Goal: Transaction & Acquisition: Book appointment/travel/reservation

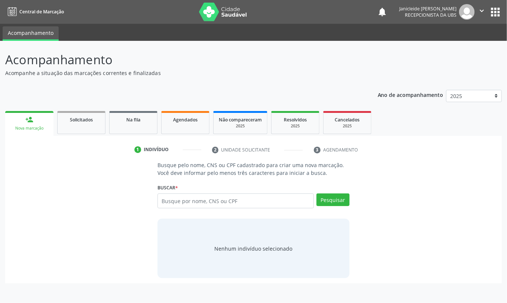
click at [254, 203] on input "text" at bounding box center [235, 200] width 156 height 15
type input "709201281348437"
click at [338, 195] on button "Pesquisar" at bounding box center [332, 199] width 33 height 13
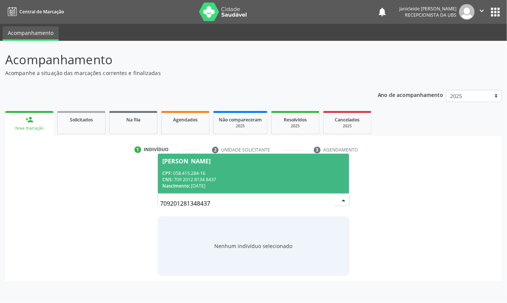
click at [219, 177] on div "CNS: 709 2012 8134 8437" at bounding box center [253, 179] width 182 height 6
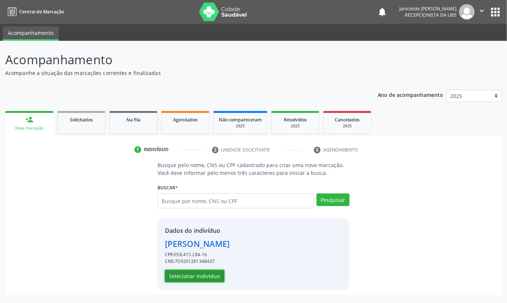
click at [198, 272] on button "Selecionar indivíduo" at bounding box center [194, 276] width 59 height 13
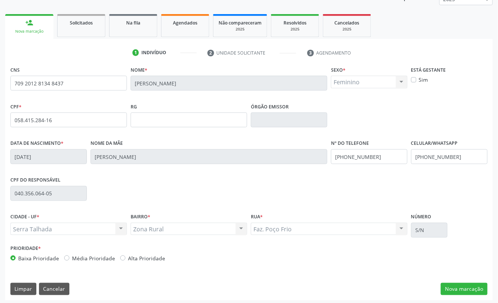
scroll to position [100, 0]
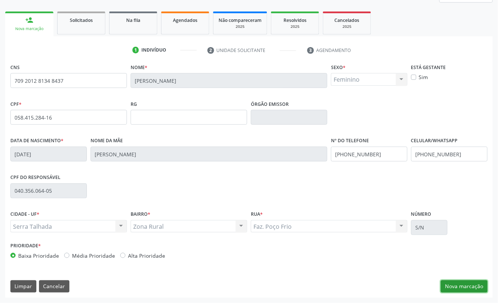
click at [458, 284] on button "Nova marcação" at bounding box center [464, 286] width 47 height 13
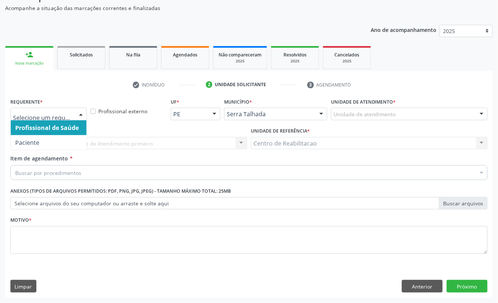
click at [79, 115] on div at bounding box center [80, 114] width 11 height 13
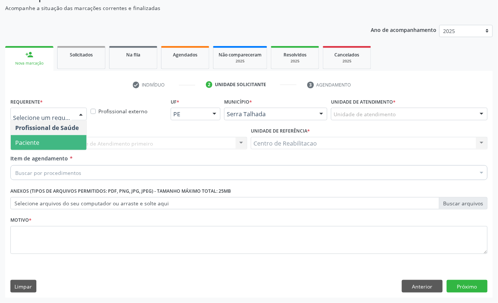
click at [59, 140] on span "Paciente" at bounding box center [49, 142] width 76 height 15
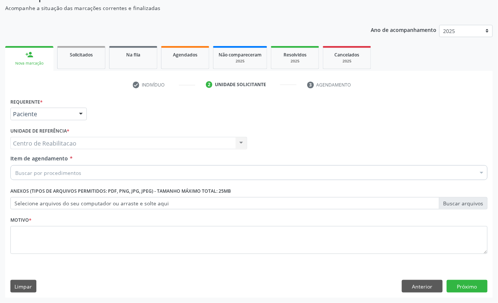
click at [106, 170] on div "Buscar por procedimentos" at bounding box center [248, 172] width 477 height 15
click at [15, 173] on input "Item de agendamento *" at bounding box center [15, 172] width 0 height 15
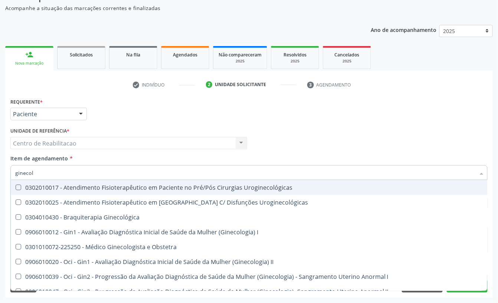
type input "ginecolo"
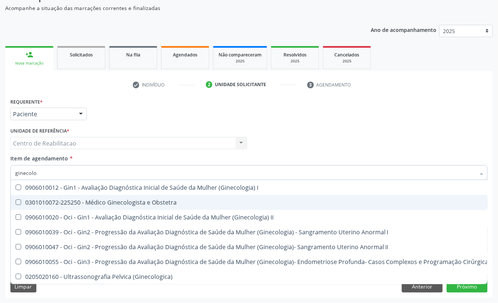
click at [20, 199] on Obstetra at bounding box center [19, 202] width 6 height 6
click at [16, 200] on Obstetra "checkbox" at bounding box center [13, 202] width 5 height 5
checkbox Obstetra "true"
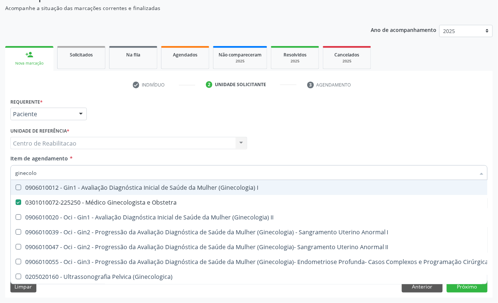
click at [197, 138] on div "Centro de Reabilitacao Centro de Reabilitacao Nenhum resultado encontrado para:…" at bounding box center [128, 143] width 237 height 13
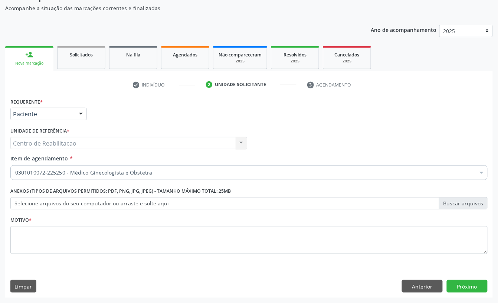
click at [214, 111] on div "Requerente * Paciente Profissional de Saúde Paciente Nenhum resultado encontrad…" at bounding box center [249, 110] width 481 height 29
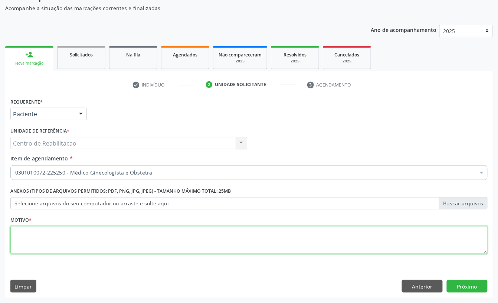
click at [95, 238] on textarea at bounding box center [248, 240] width 477 height 28
type textarea "*"
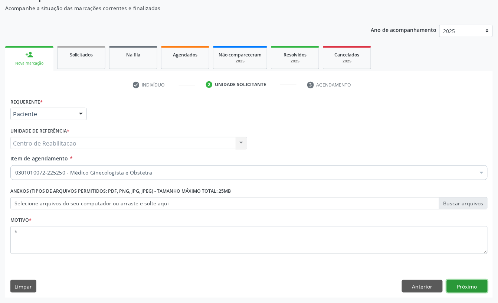
click at [471, 283] on button "Próximo" at bounding box center [467, 286] width 41 height 13
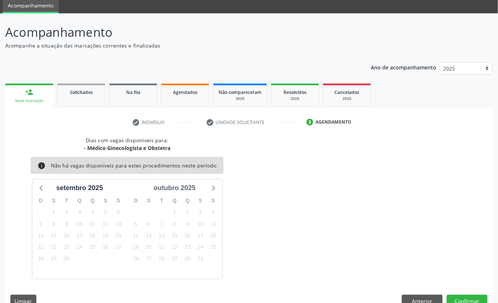
scroll to position [43, 0]
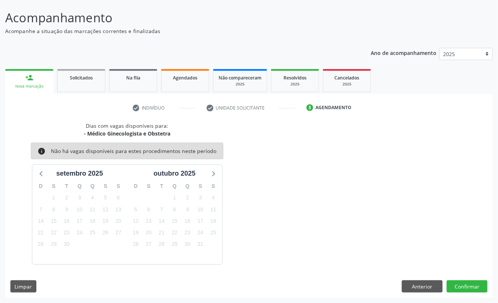
click at [300, 221] on div "Dias com vagas disponíveis para: - Médico Ginecologista e Obstetra info Não há …" at bounding box center [249, 193] width 488 height 143
click at [427, 280] on button "Anterior" at bounding box center [422, 286] width 41 height 13
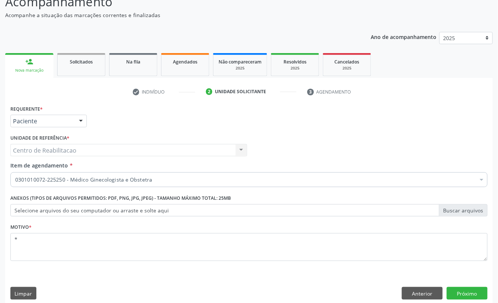
scroll to position [66, 0]
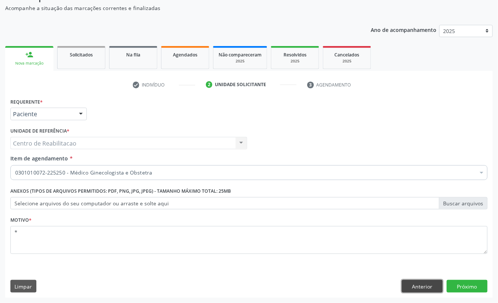
click at [421, 281] on button "Anterior" at bounding box center [422, 286] width 41 height 13
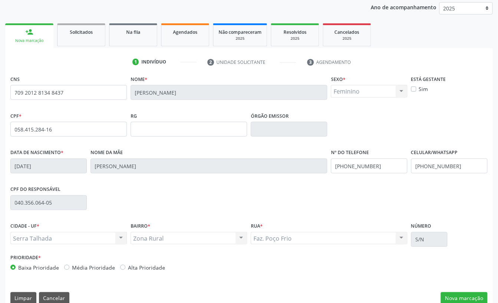
scroll to position [100, 0]
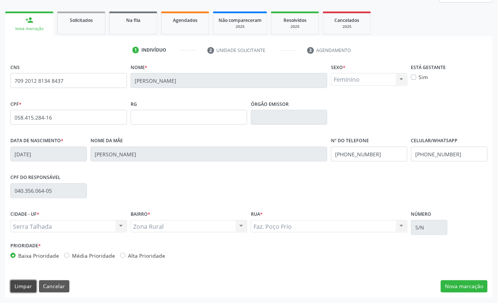
click at [26, 284] on button "Limpar" at bounding box center [23, 286] width 26 height 13
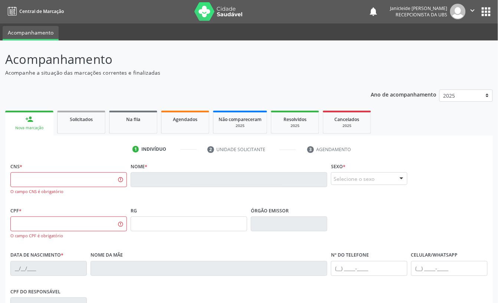
scroll to position [0, 0]
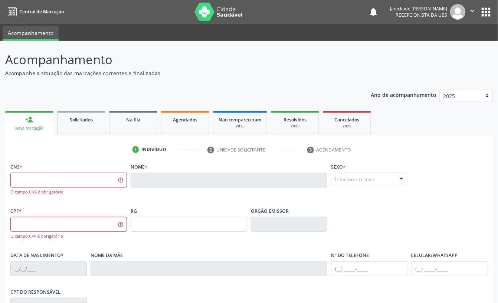
click at [32, 125] on div "Nova marcação" at bounding box center [29, 128] width 38 height 6
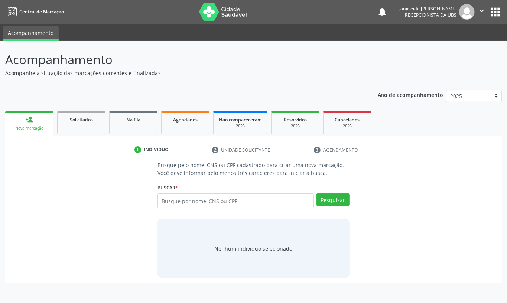
click at [274, 200] on input "text" at bounding box center [235, 200] width 156 height 15
click at [177, 206] on input "text" at bounding box center [235, 200] width 156 height 15
click at [177, 204] on input "text" at bounding box center [235, 200] width 156 height 15
click at [193, 198] on input "text" at bounding box center [235, 200] width 156 height 15
click at [223, 200] on input "text" at bounding box center [235, 200] width 156 height 15
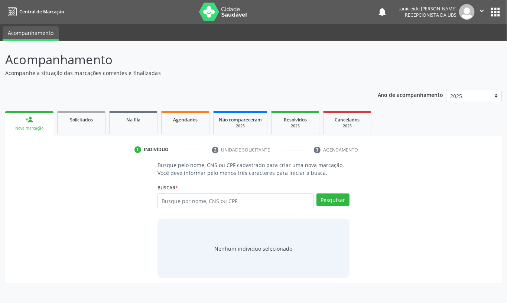
click at [218, 196] on input "text" at bounding box center [235, 200] width 156 height 15
click at [185, 202] on input "text" at bounding box center [235, 200] width 156 height 15
click at [191, 203] on input "text" at bounding box center [235, 200] width 156 height 15
type input "898003739887984"
click at [333, 203] on button "Pesquisar" at bounding box center [332, 199] width 33 height 13
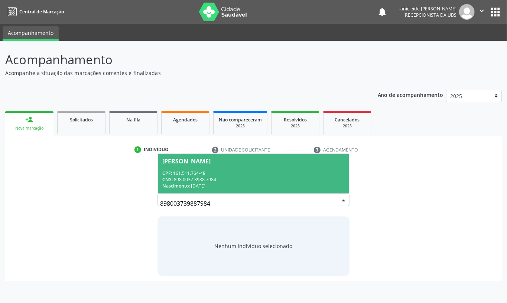
click at [204, 167] on span "[PERSON_NAME] CPF: 161.511.764-48 CNS: 898 0037 3988 7984 Nascimento: [DATE]" at bounding box center [253, 174] width 191 height 40
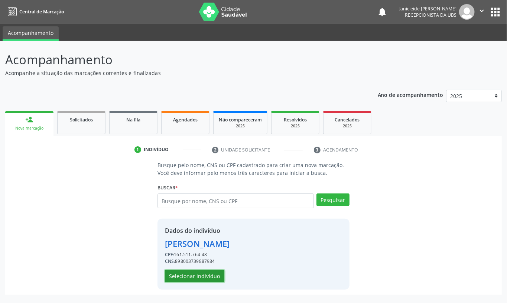
click at [189, 272] on button "Selecionar indivíduo" at bounding box center [194, 276] width 59 height 13
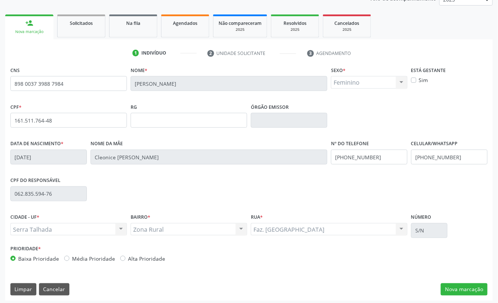
scroll to position [100, 0]
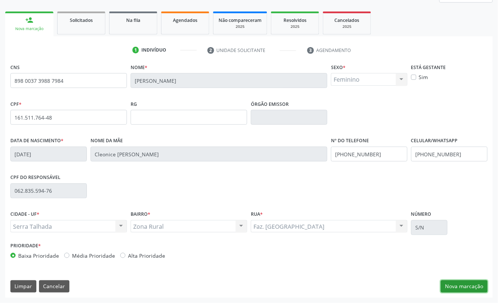
click at [464, 287] on button "Nova marcação" at bounding box center [464, 286] width 47 height 13
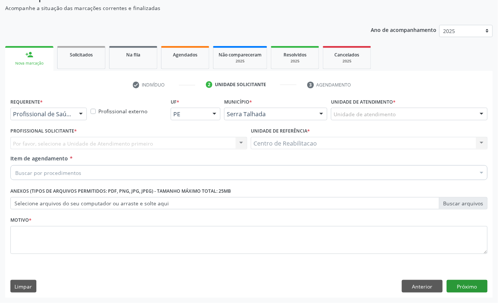
scroll to position [66, 0]
click at [83, 174] on div "Buscar por procedimentos" at bounding box center [248, 172] width 477 height 15
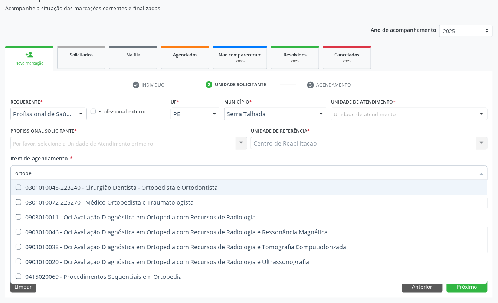
type input "ortoped"
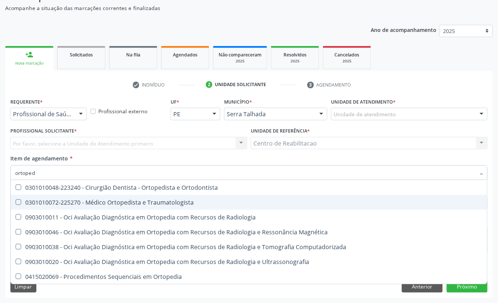
click at [20, 203] on Traumatologista at bounding box center [19, 202] width 6 height 6
click at [16, 203] on Traumatologista "checkbox" at bounding box center [13, 202] width 5 height 5
checkbox Traumatologista "true"
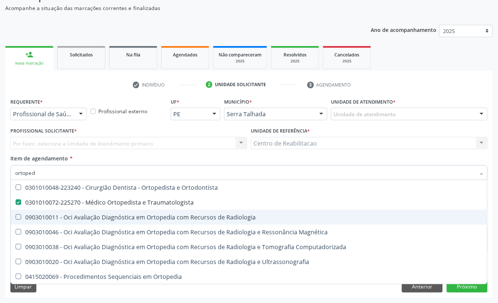
click at [477, 57] on ul "person_add Nova marcação Solicitados Na fila Agendados Não compareceram 2025 Re…" at bounding box center [249, 57] width 488 height 27
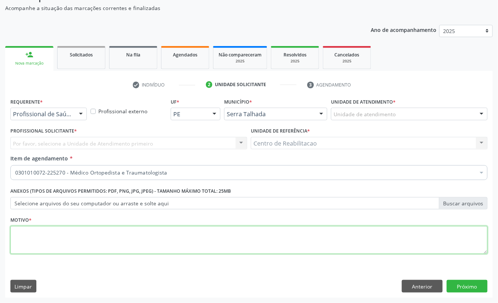
click at [94, 232] on textarea at bounding box center [248, 240] width 477 height 28
type textarea "*"
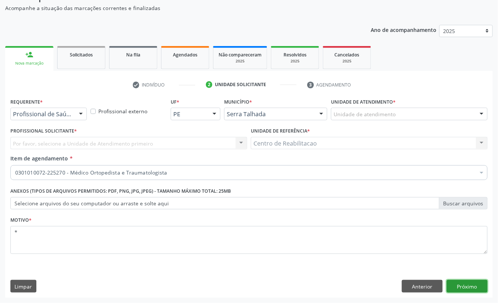
click at [467, 290] on button "Próximo" at bounding box center [467, 286] width 41 height 13
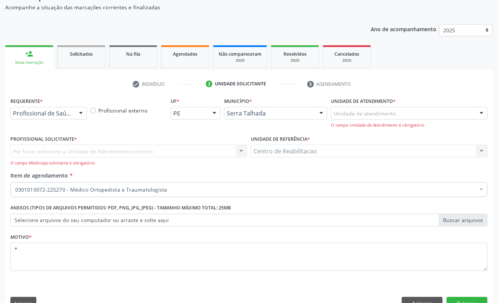
click at [122, 140] on div "Profissional Solicitante * Por favor, selecione a Unidade de Atendimento primei…" at bounding box center [128, 150] width 237 height 33
click at [130, 147] on div "Por favor, selecione a Unidade de Atendimento primeiro Nenhum resultado encontr…" at bounding box center [128, 155] width 237 height 21
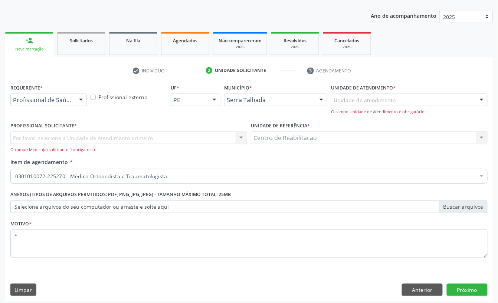
scroll to position [83, 0]
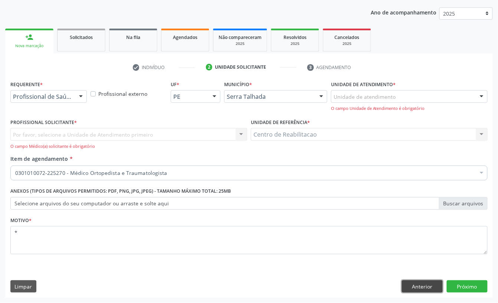
click at [420, 284] on button "Anterior" at bounding box center [422, 286] width 41 height 13
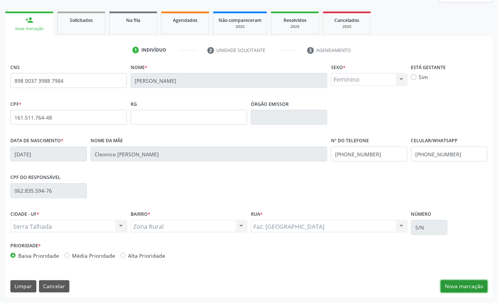
click at [467, 287] on button "Nova marcação" at bounding box center [464, 286] width 47 height 13
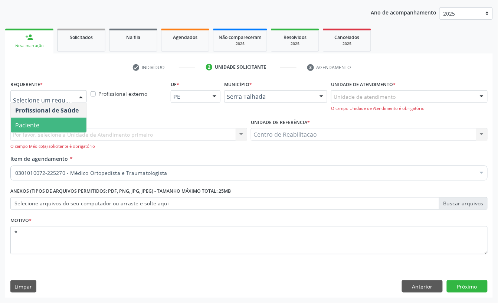
click at [36, 123] on span "Paciente" at bounding box center [27, 125] width 24 height 8
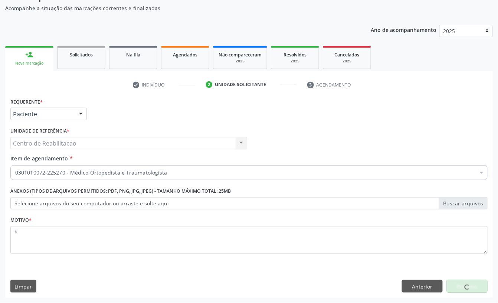
scroll to position [66, 0]
click at [467, 285] on button "Próximo" at bounding box center [467, 286] width 41 height 13
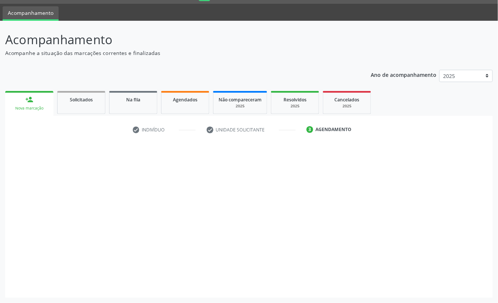
scroll to position [21, 0]
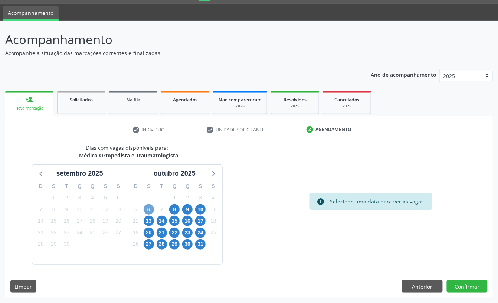
click at [150, 209] on span "6" at bounding box center [149, 209] width 10 height 10
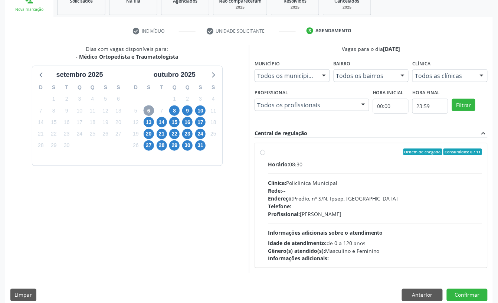
scroll to position [120, 0]
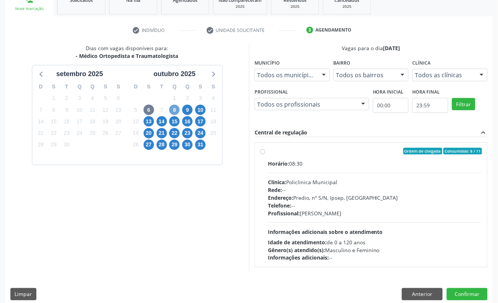
click at [176, 109] on span "8" at bounding box center [174, 110] width 10 height 10
click at [185, 108] on span "9" at bounding box center [187, 110] width 10 height 10
click at [149, 108] on span "6" at bounding box center [149, 110] width 10 height 10
click at [170, 108] on span "8" at bounding box center [174, 110] width 10 height 10
click at [190, 108] on span "9" at bounding box center [187, 110] width 10 height 10
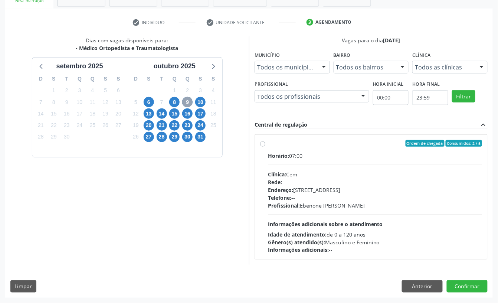
scroll to position [128, 0]
click at [200, 100] on span "10" at bounding box center [200, 102] width 10 height 10
click at [149, 110] on span "13" at bounding box center [149, 113] width 10 height 10
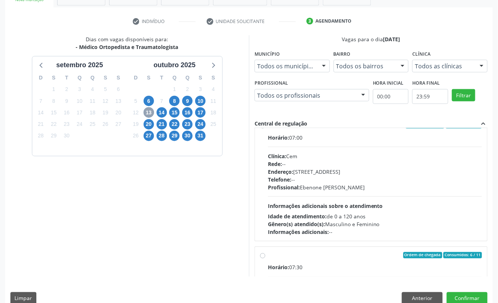
scroll to position [0, 0]
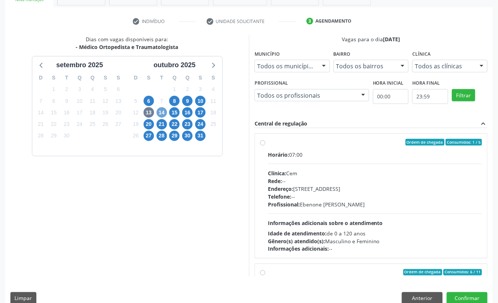
click at [163, 112] on span "14" at bounding box center [162, 112] width 10 height 10
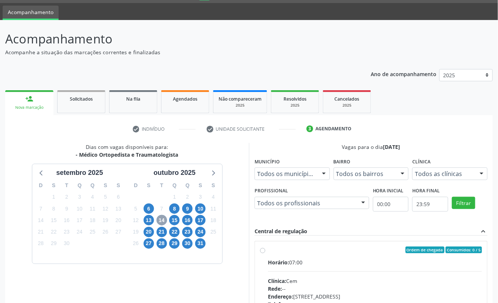
scroll to position [128, 0]
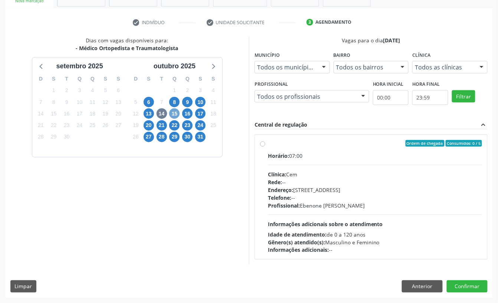
click at [173, 113] on span "15" at bounding box center [174, 113] width 10 height 10
click at [189, 111] on span "16" at bounding box center [187, 113] width 10 height 10
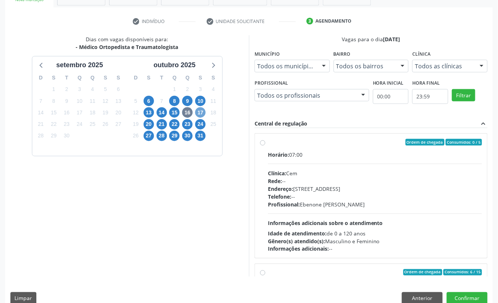
click at [198, 115] on span "17" at bounding box center [200, 112] width 10 height 10
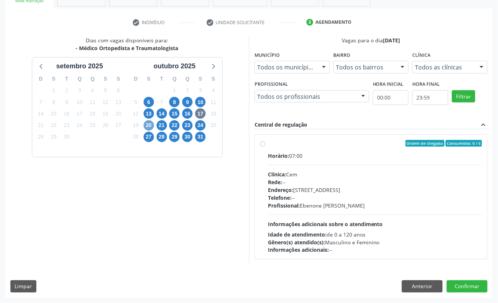
click at [147, 125] on span "20" at bounding box center [149, 125] width 10 height 10
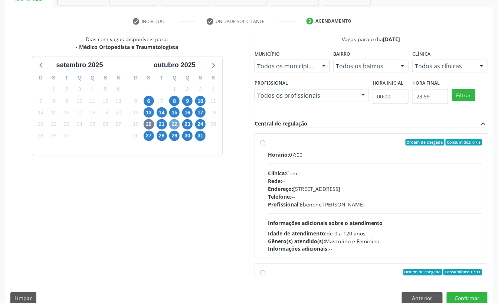
click at [172, 124] on span "22" at bounding box center [174, 124] width 10 height 10
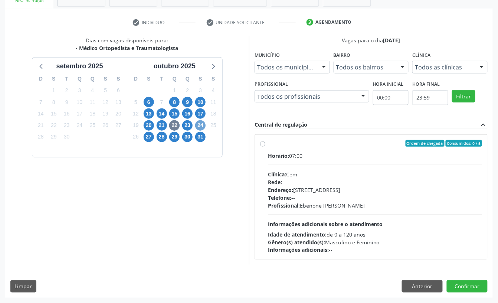
click at [196, 125] on span "24" at bounding box center [200, 125] width 10 height 10
click at [152, 136] on span "27" at bounding box center [149, 137] width 10 height 10
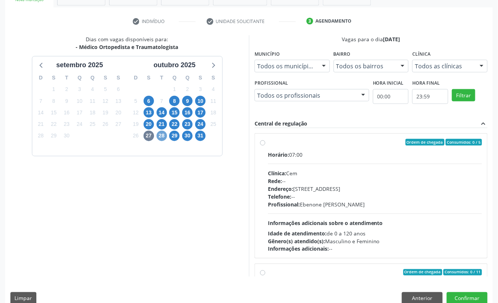
click at [162, 136] on span "28" at bounding box center [162, 136] width 10 height 10
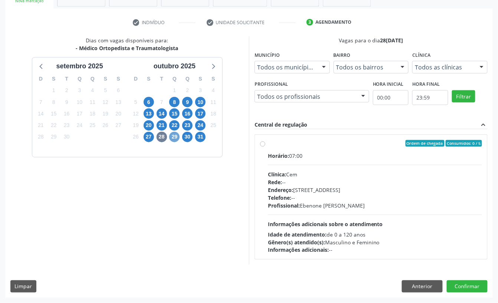
click at [176, 138] on span "29" at bounding box center [174, 137] width 10 height 10
click at [186, 135] on span "30" at bounding box center [187, 137] width 10 height 10
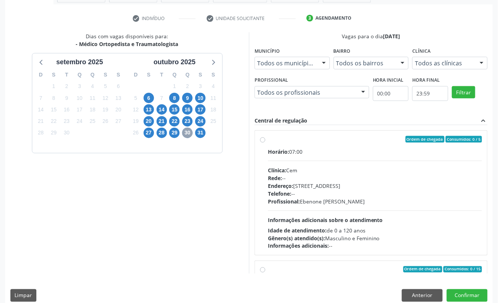
scroll to position [141, 0]
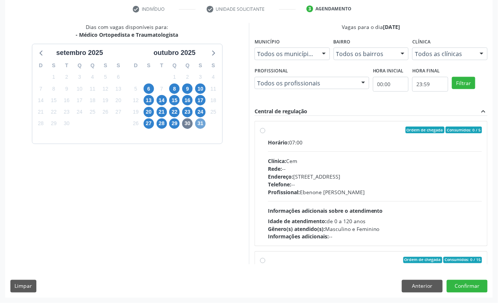
click at [201, 122] on span "31" at bounding box center [200, 123] width 10 height 10
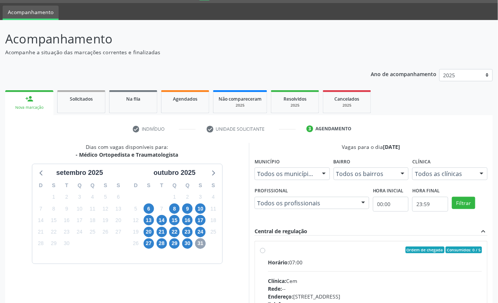
scroll to position [128, 0]
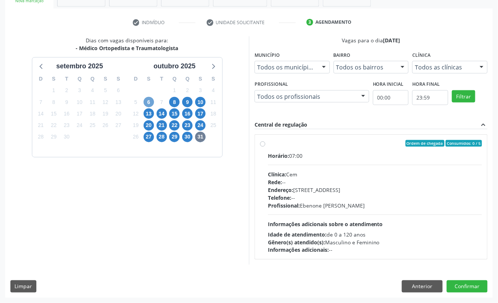
click at [151, 101] on span "6" at bounding box center [149, 102] width 10 height 10
click at [174, 99] on span "8" at bounding box center [174, 102] width 10 height 10
click at [188, 100] on span "9" at bounding box center [187, 102] width 10 height 10
click at [198, 102] on span "10" at bounding box center [200, 102] width 10 height 10
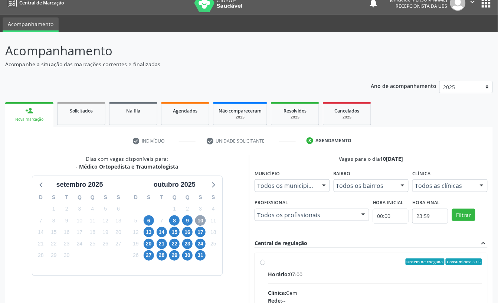
scroll to position [0, 0]
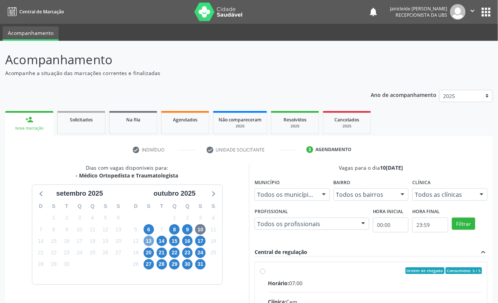
click at [147, 241] on span "13" at bounding box center [149, 241] width 10 height 10
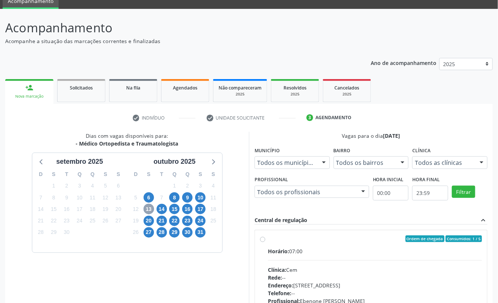
scroll to position [21, 0]
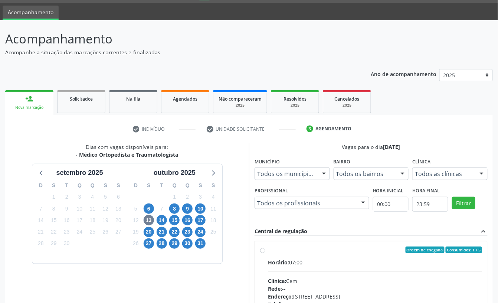
click at [287, 46] on p "Acompanhamento" at bounding box center [176, 39] width 342 height 19
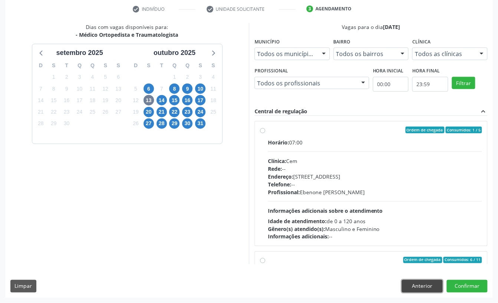
click at [420, 287] on button "Anterior" at bounding box center [422, 286] width 41 height 13
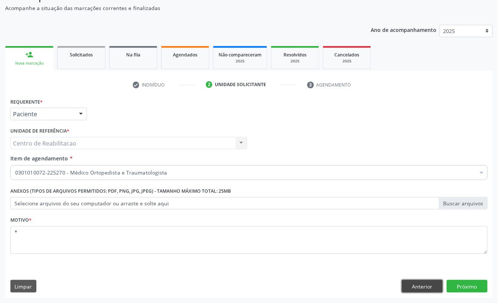
click at [431, 287] on button "Anterior" at bounding box center [422, 286] width 41 height 13
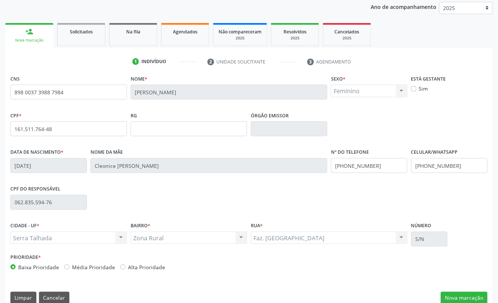
scroll to position [100, 0]
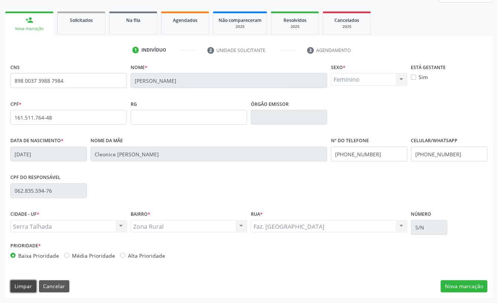
click at [18, 284] on button "Limpar" at bounding box center [23, 286] width 26 height 13
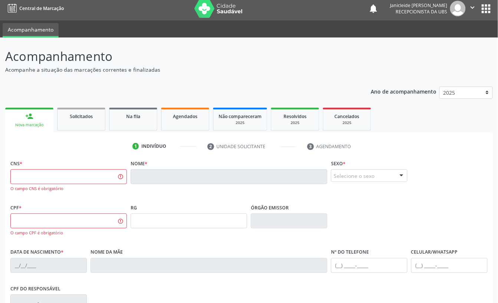
scroll to position [0, 0]
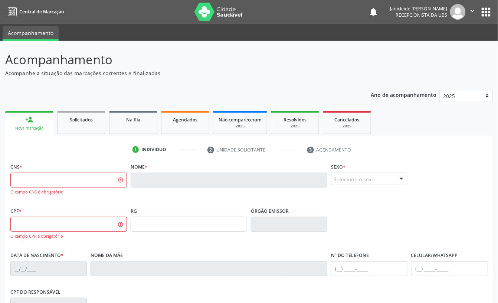
click at [24, 130] on div "Nova marcação" at bounding box center [29, 128] width 38 height 6
click at [43, 182] on input "text" at bounding box center [68, 180] width 117 height 15
type input "709 1032 8774 9630"
click at [110, 178] on input "709 1032 8774 9630" at bounding box center [68, 180] width 117 height 15
click at [105, 155] on ul "1 Indivíduo 2 Unidade solicitante 3 Agendamento" at bounding box center [249, 150] width 488 height 12
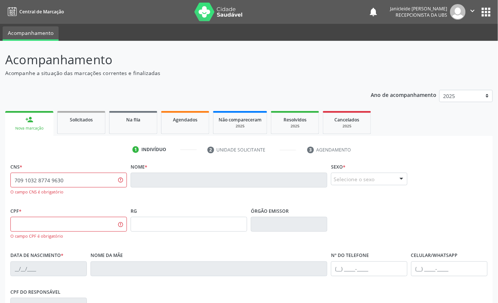
drag, startPoint x: 59, startPoint y: 192, endPoint x: 85, endPoint y: 176, distance: 30.4
click at [60, 192] on div "O campo CNS é obrigatório" at bounding box center [68, 192] width 117 height 6
click at [86, 176] on input "709 1032 8774 9630" at bounding box center [68, 180] width 117 height 15
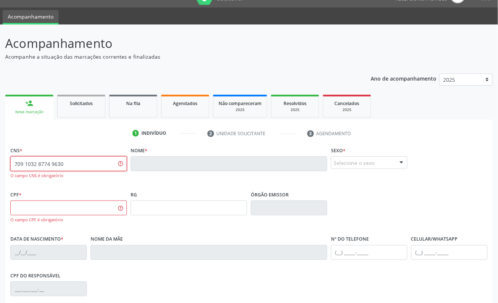
scroll to position [115, 0]
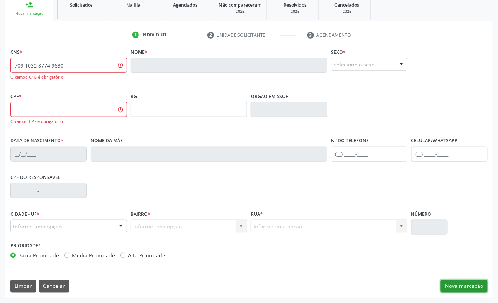
click at [459, 286] on button "Nova marcação" at bounding box center [464, 286] width 47 height 13
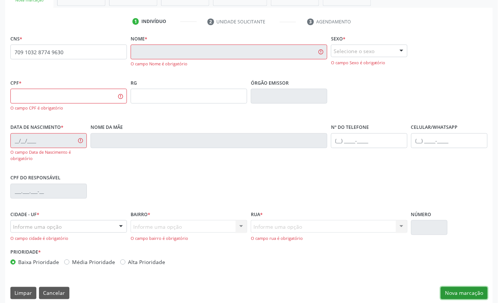
scroll to position [135, 0]
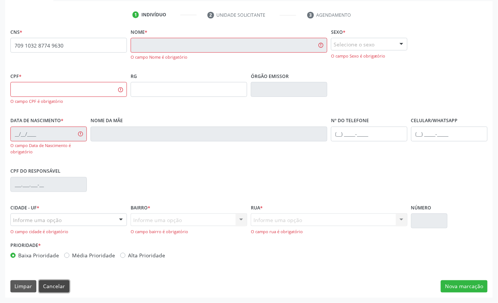
click at [49, 287] on button "Cancelar" at bounding box center [54, 286] width 30 height 13
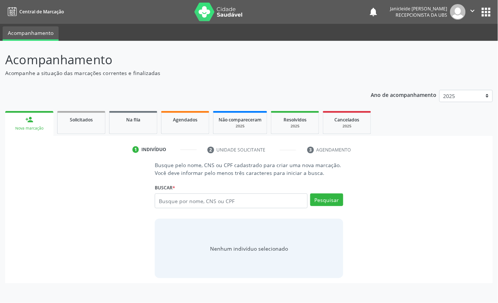
scroll to position [0, 0]
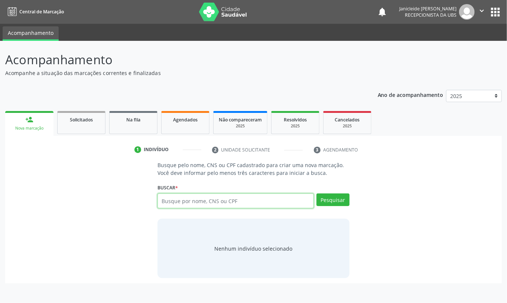
click at [215, 195] on input "text" at bounding box center [235, 200] width 156 height 15
type input "709103287749630"
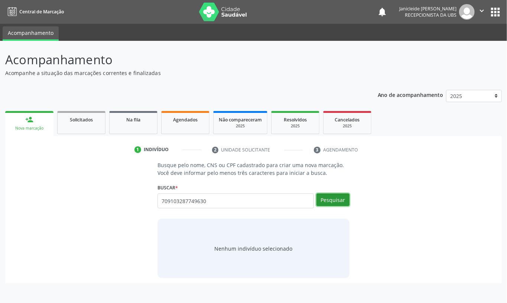
click at [343, 203] on button "Pesquisar" at bounding box center [332, 199] width 33 height 13
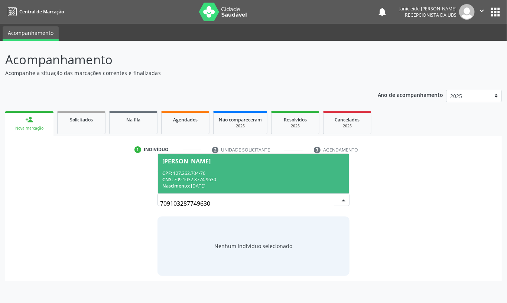
click at [237, 170] on div "CPF: 127.262.704-76" at bounding box center [253, 173] width 182 height 6
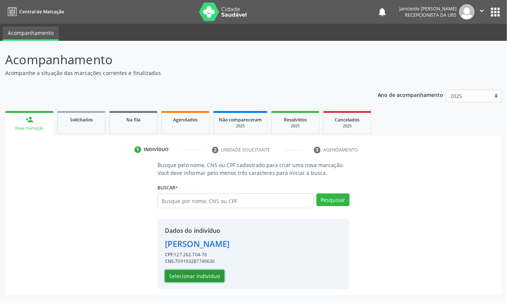
click at [198, 281] on button "Selecionar indivíduo" at bounding box center [194, 276] width 59 height 13
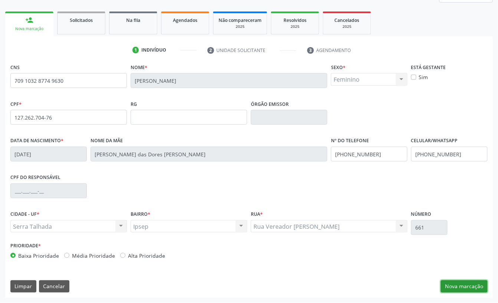
click at [459, 284] on button "Nova marcação" at bounding box center [464, 286] width 47 height 13
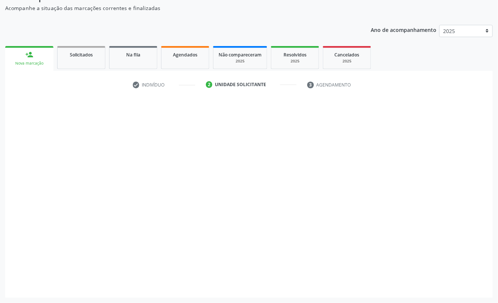
scroll to position [66, 0]
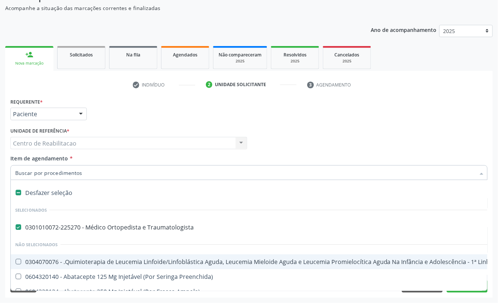
click at [97, 98] on div "Requerente * Paciente Profissional de Saúde Paciente Nenhum resultado encontrad…" at bounding box center [249, 110] width 481 height 29
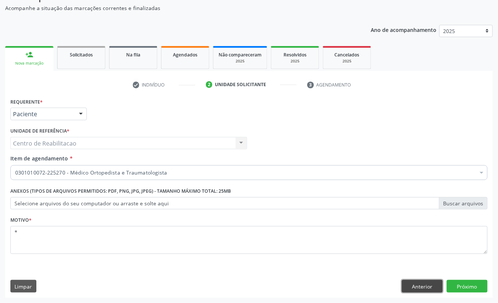
click at [423, 284] on button "Anterior" at bounding box center [422, 286] width 41 height 13
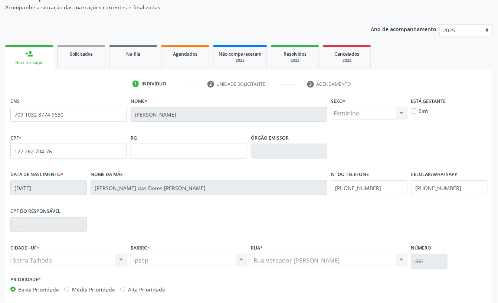
scroll to position [100, 0]
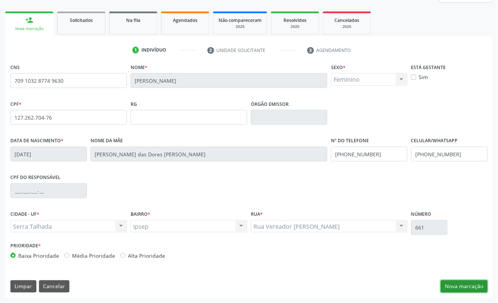
click at [469, 287] on button "Nova marcação" at bounding box center [464, 286] width 47 height 13
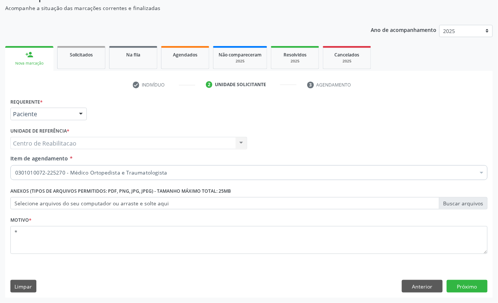
click at [296, 166] on div "0301010072-225270 - Médico Ortopedista e Traumatologista" at bounding box center [248, 172] width 477 height 15
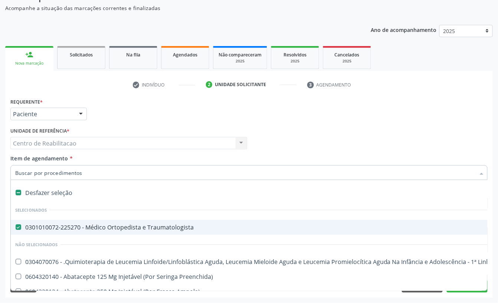
click at [17, 227] on Traumatologista at bounding box center [19, 227] width 6 height 6
click at [16, 227] on Traumatologista "checkbox" at bounding box center [13, 227] width 5 height 5
checkbox Traumatologista "false"
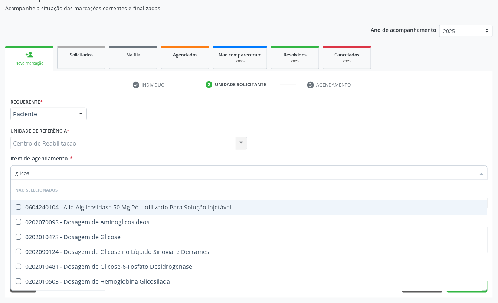
type input "glicose"
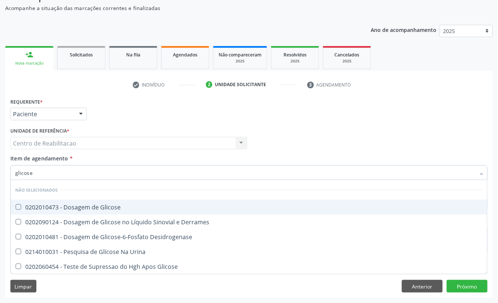
click at [19, 208] on Glicose at bounding box center [19, 207] width 6 height 6
click at [16, 208] on Glicose "checkbox" at bounding box center [13, 207] width 5 height 5
checkbox Glicose "true"
type input "glicos"
checkbox Glicose "false"
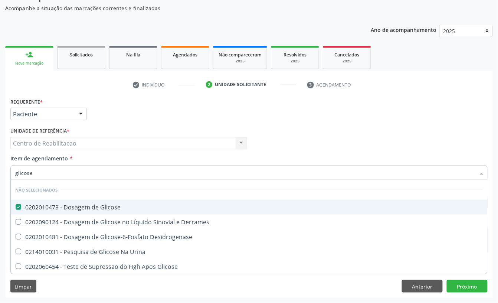
checkbox Desidrogenase "true"
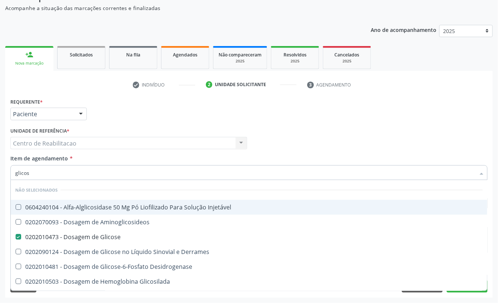
type input "glico"
checkbox Glicose "false"
checkbox Glicosilada "true"
type input "g"
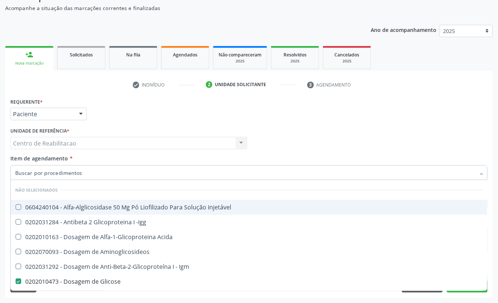
type input "t"
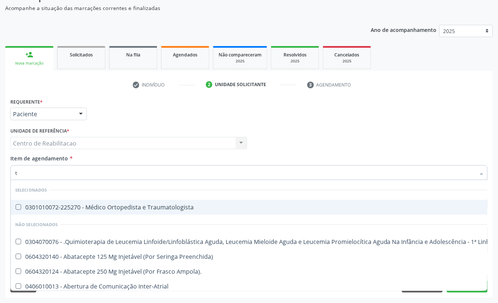
checkbox Inter-Atrial "false"
checkbox Dente\) "false"
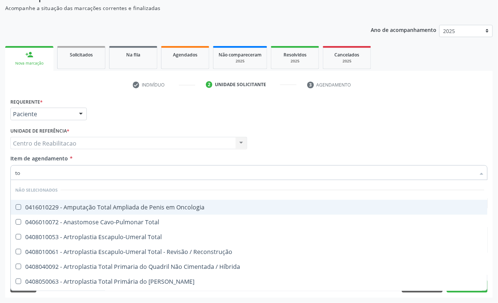
type input "t"
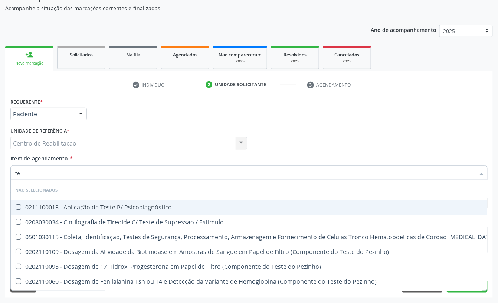
type input "t"
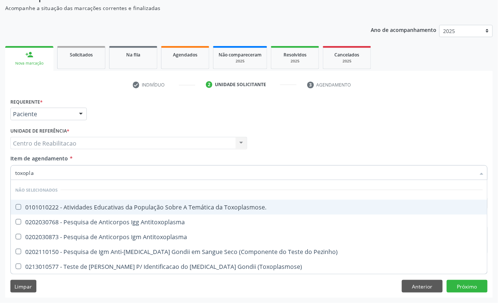
type input "toxoplas"
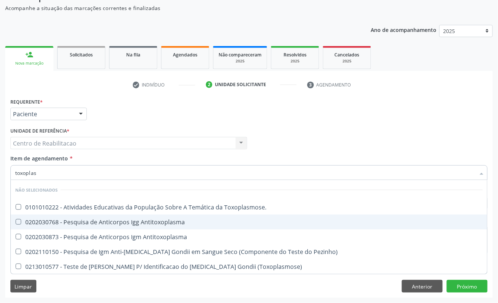
click at [17, 221] on Antitoxoplasma at bounding box center [19, 222] width 6 height 6
click at [16, 221] on Antitoxoplasma "checkbox" at bounding box center [13, 221] width 5 height 5
checkbox Antitoxoplasma "true"
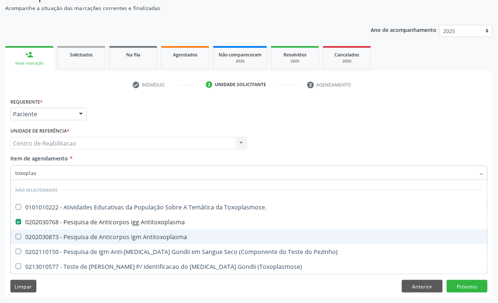
click at [16, 237] on Antitoxoplasma at bounding box center [19, 237] width 6 height 6
click at [16, 237] on Antitoxoplasma "checkbox" at bounding box center [13, 236] width 5 height 5
checkbox Antitoxoplasma "true"
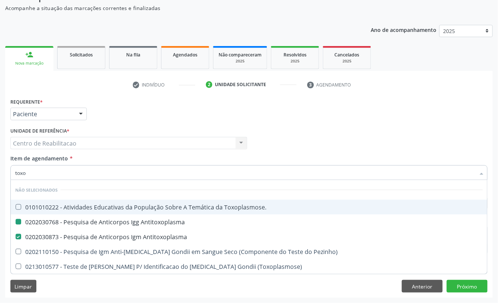
type input "tox"
checkbox Antitoxoplasma "false"
checkbox Pezinho\) "true"
checkbox \(Toxoplasmose\) "true"
checkbox Antitoxoplasma "false"
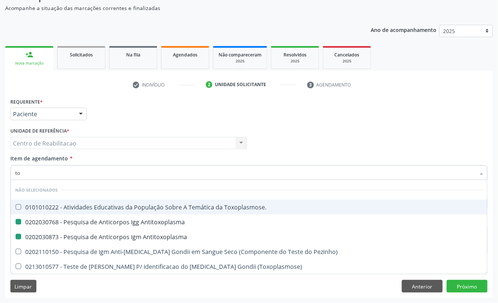
type input "t"
checkbox Pezinho\) "false"
checkbox \(Toxoplasmose\) "false"
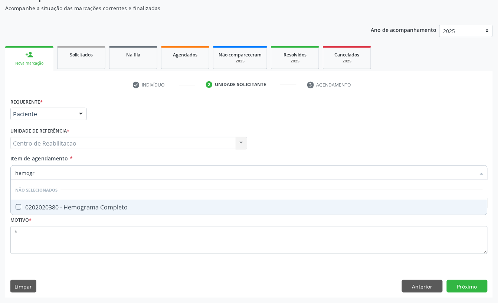
type input "hemogra"
click at [16, 205] on Completo at bounding box center [19, 207] width 6 height 6
click at [16, 205] on Completo "checkbox" at bounding box center [13, 207] width 5 height 5
checkbox Completo "true"
type input "h"
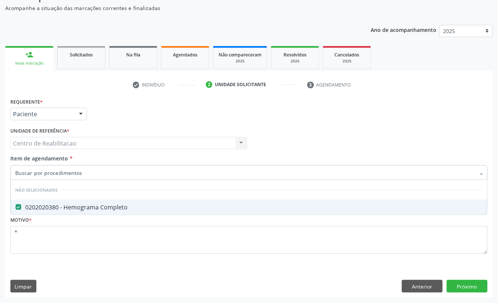
checkbox Completo "false"
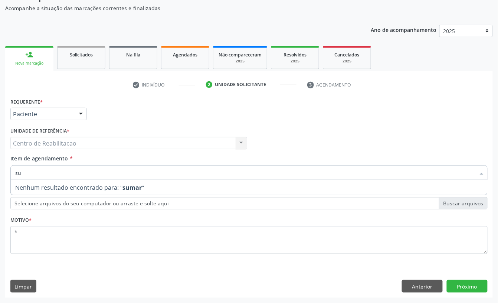
type input "s"
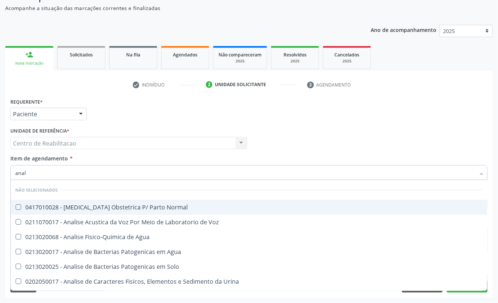
type input "anali"
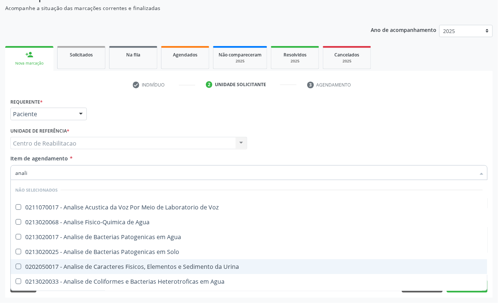
click at [18, 267] on Urina at bounding box center [19, 267] width 6 height 6
click at [16, 267] on Urina "checkbox" at bounding box center [13, 266] width 5 height 5
checkbox Urina "true"
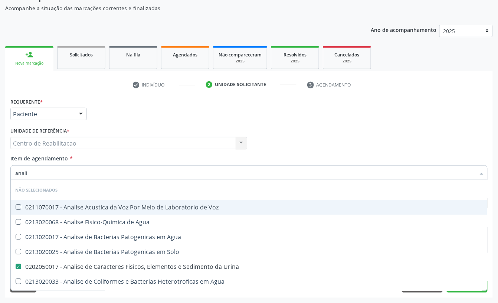
click at [47, 176] on input "anali" at bounding box center [245, 172] width 460 height 15
type input "anal"
checkbox Urina "false"
checkbox Agua "true"
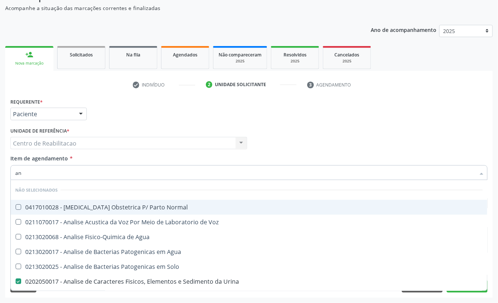
type input "a"
checkbox Urina "false"
checkbox Pesticidas "false"
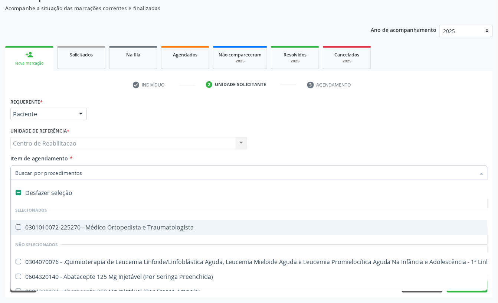
type input "u"
checkbox Ml\) "true"
checkbox Urina "false"
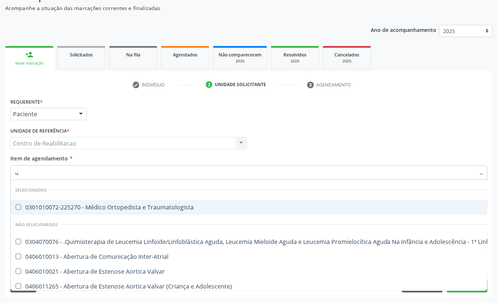
type input "ur"
checkbox Psicossocial "true"
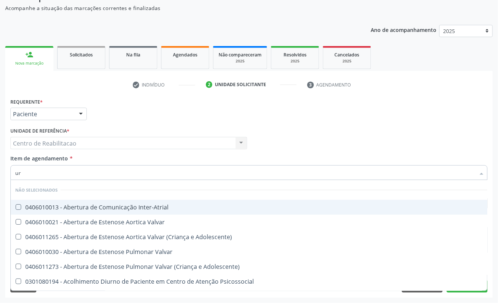
type input "uro"
checkbox Urina "false"
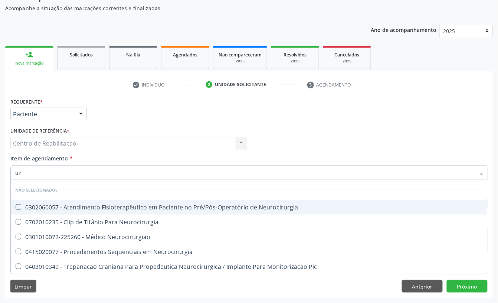
type input "u"
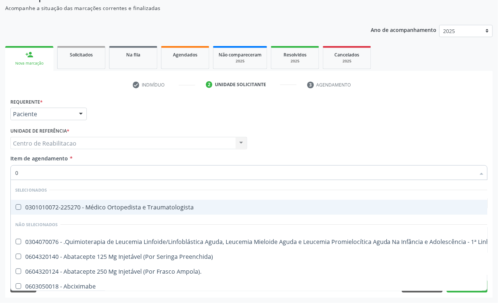
type input "02"
checkbox Bloco "true"
checkbox Urina "false"
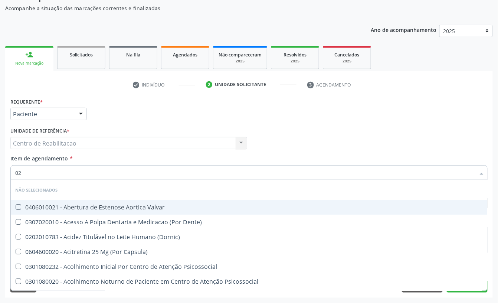
type input "020"
checkbox Terapeutica "true"
checkbox Urina "false"
checkbox \(Qualitativo\) "true"
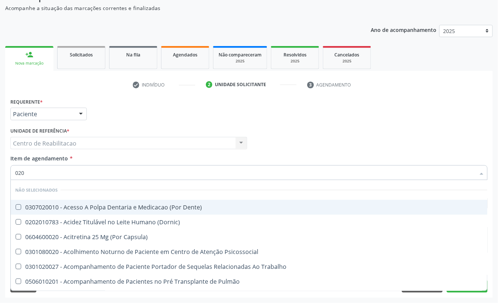
type input "0202"
checkbox Capsula\) "true"
checkbox Urina "false"
checkbox Laser "true"
checkbox Biologica "true"
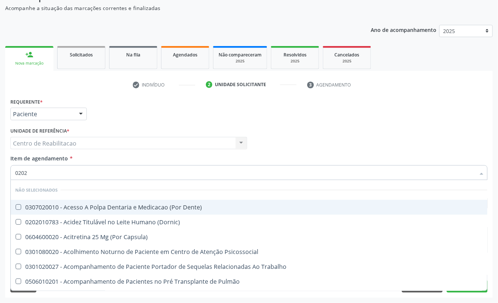
checkbox Dosagens\) "true"
checkbox Euglobulina "true"
checkbox Glicose "false"
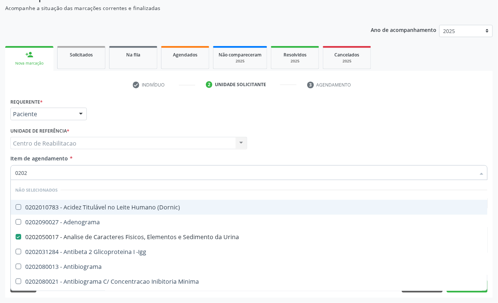
type input "02020"
checkbox Glicose "true"
checkbox Lactato "false"
checkbox Completo "true"
checkbox Pylori "false"
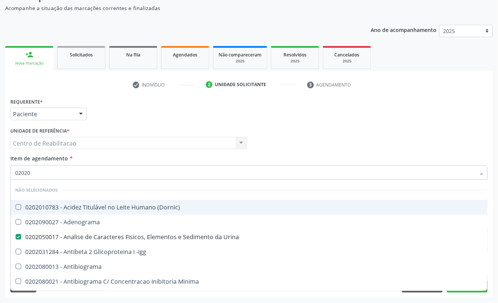
checkbox Antitoxoplasma "true"
checkbox Fezes "false"
checkbox \(Urina\) "false"
type input "020208"
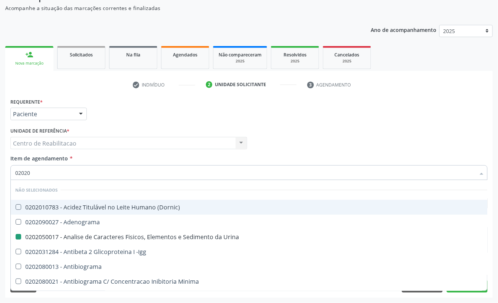
checkbox Urina "false"
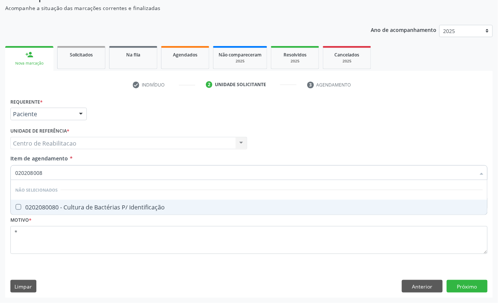
type input "0202080080"
click at [17, 205] on Identificação at bounding box center [19, 207] width 6 height 6
click at [16, 205] on Identificação "checkbox" at bounding box center [13, 207] width 5 height 5
checkbox Identificação "true"
click at [76, 166] on input "0202080080" at bounding box center [245, 172] width 460 height 15
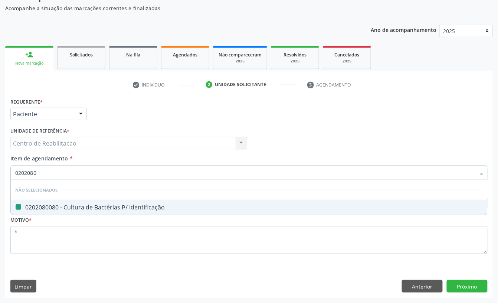
type input "020208"
checkbox Identificação "false"
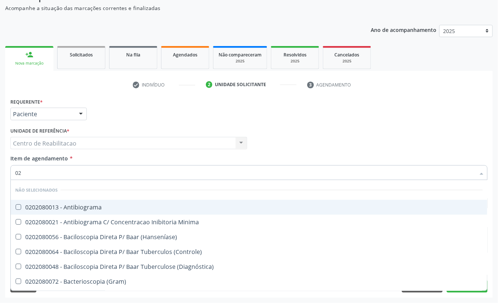
type input "0"
checkbox \(Hanseníase\) "false"
checkbox Identificação "false"
checkbox Micobacterias "false"
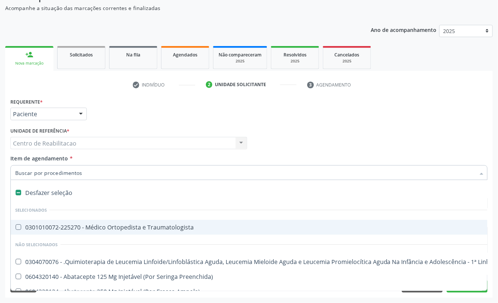
type input "t"
checkbox Reto "true"
checkbox Urina "false"
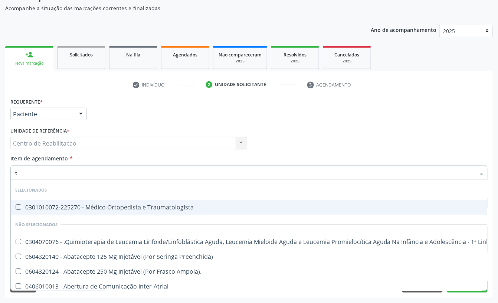
type input "t4"
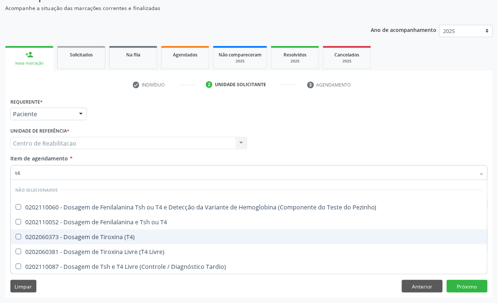
click at [17, 235] on \(T4\) at bounding box center [19, 237] width 6 height 6
click at [16, 235] on \(T4\) "checkbox" at bounding box center [13, 236] width 5 height 5
checkbox \(T4\) "true"
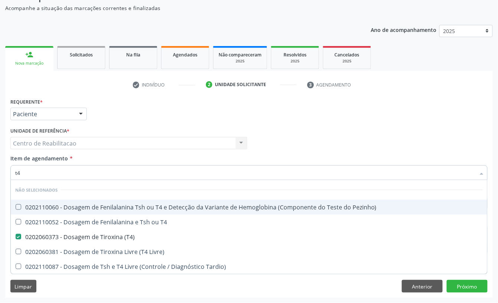
click at [40, 172] on input "t4" at bounding box center [245, 172] width 460 height 15
type input "t"
checkbox \(T4\) "false"
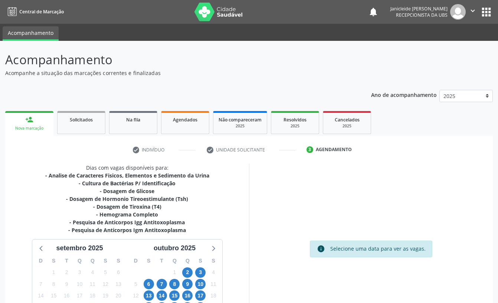
scroll to position [66, 0]
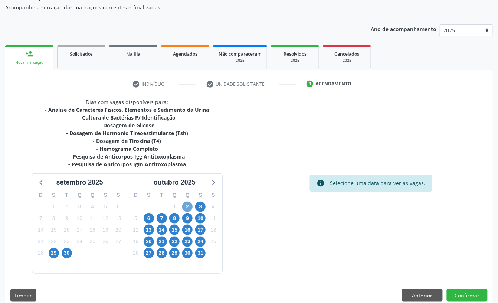
click at [187, 205] on span "2" at bounding box center [187, 207] width 10 height 10
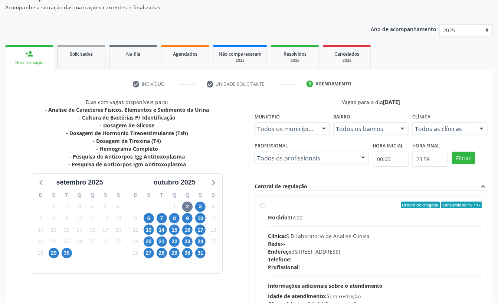
click at [268, 206] on label "Ordem de chegada Consumidos: 13 / 17 Horário: 07:00 Clínica: S B Laboratorio de…" at bounding box center [375, 259] width 214 height 114
click at [264, 206] on input "Ordem de chegada Consumidos: 13 / 17 Horário: 07:00 Clínica: S B Laboratorio de…" at bounding box center [262, 205] width 5 height 7
radio input "true"
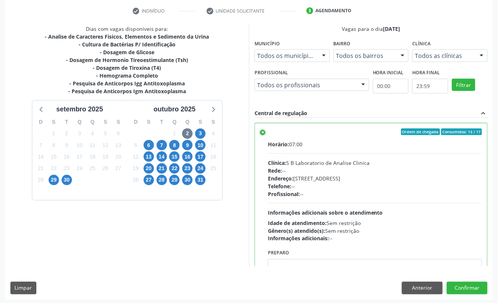
scroll to position [141, 0]
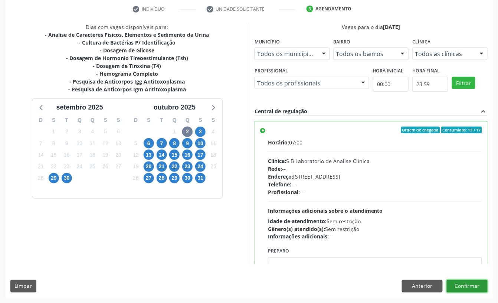
click at [470, 288] on button "Confirmar" at bounding box center [467, 286] width 41 height 13
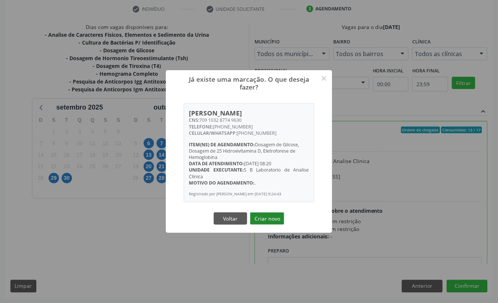
click at [268, 218] on button "Criar novo" at bounding box center [267, 218] width 34 height 13
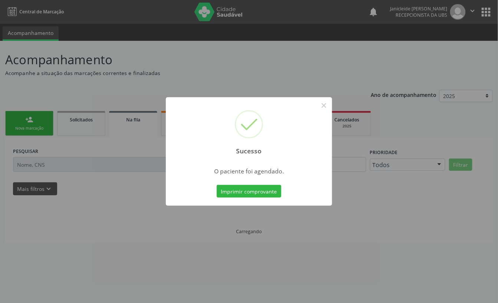
scroll to position [0, 0]
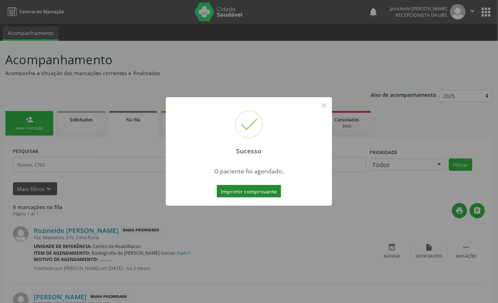
click at [259, 192] on button "Imprimir comprovante" at bounding box center [249, 191] width 65 height 13
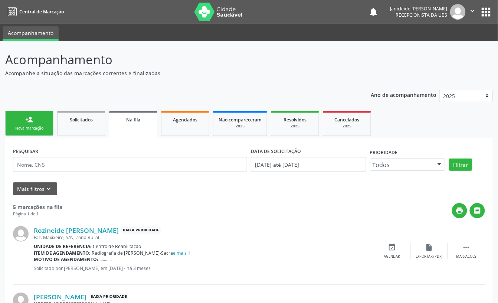
click at [309, 72] on p "Acompanhe a situação das marcações correntes e finalizadas" at bounding box center [176, 73] width 342 height 8
click at [486, 7] on button "apps" at bounding box center [486, 12] width 13 height 13
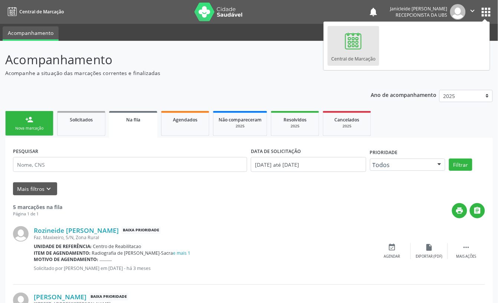
click at [454, 13] on img at bounding box center [458, 12] width 16 height 16
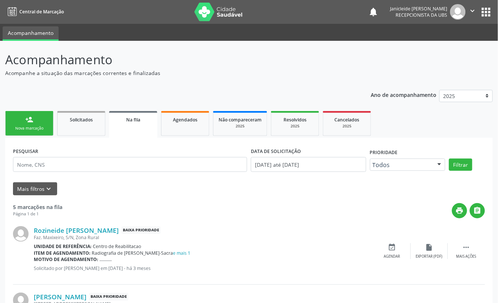
click at [464, 11] on img at bounding box center [458, 12] width 16 height 16
click at [471, 11] on icon "" at bounding box center [473, 11] width 8 height 8
click at [437, 47] on link "Sair" at bounding box center [453, 45] width 51 height 10
